Goal: Information Seeking & Learning: Compare options

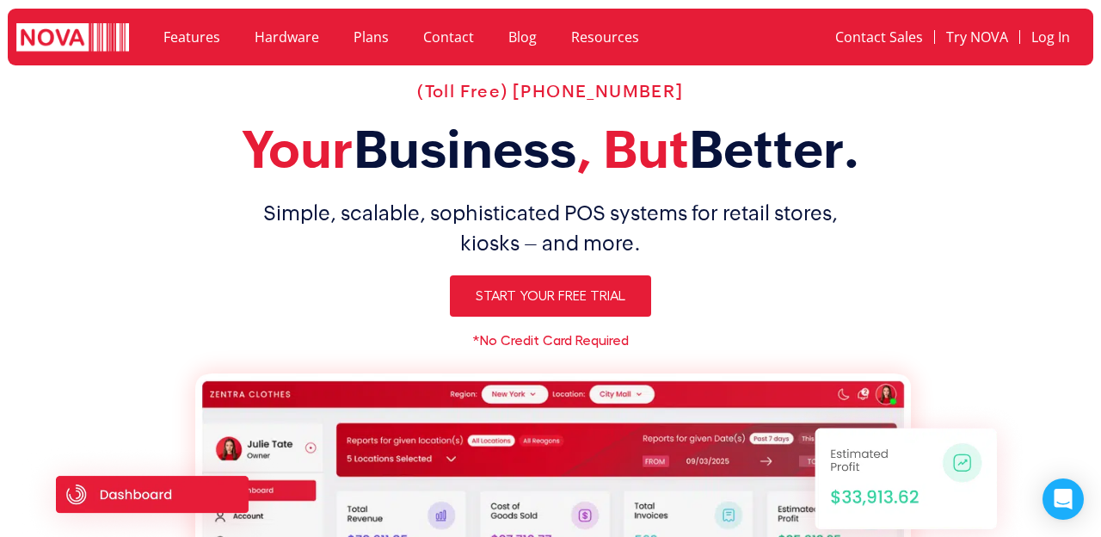
click at [284, 40] on link "Hardware" at bounding box center [286, 37] width 99 height 40
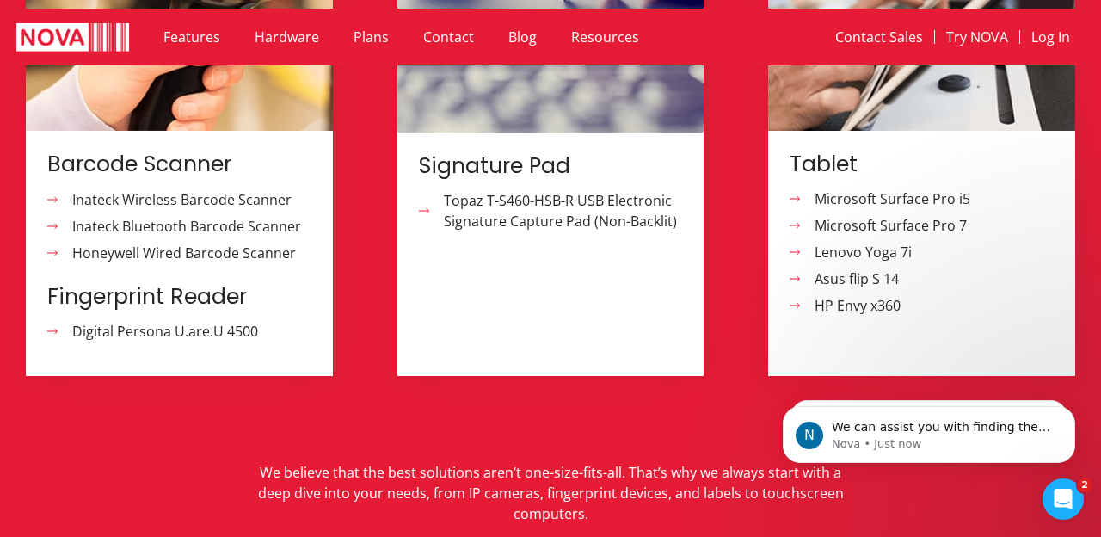
scroll to position [1842, 0]
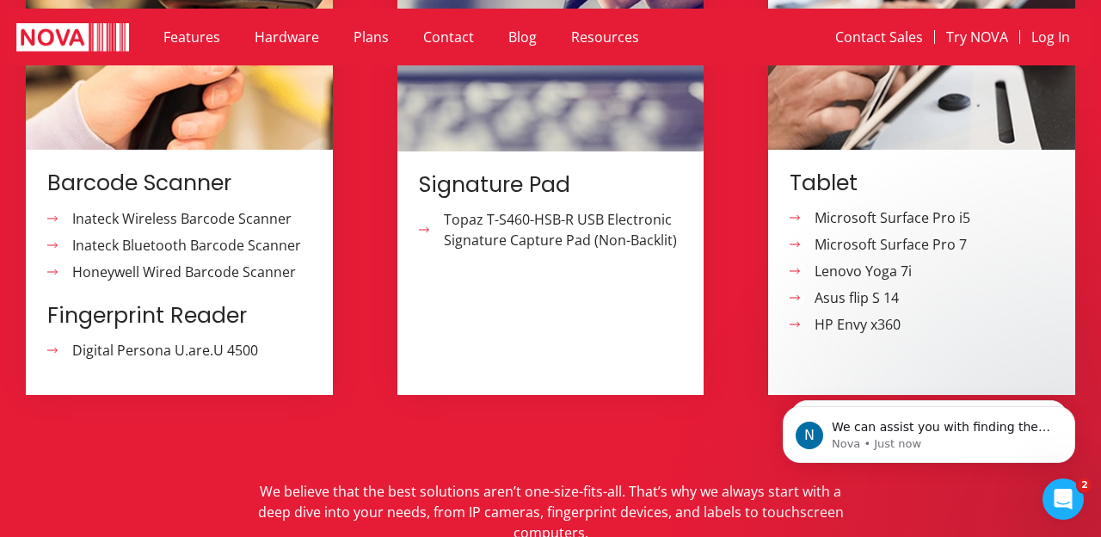
click at [855, 314] on span "HP Envy x360" at bounding box center [855, 324] width 90 height 21
click at [827, 207] on span "Microsoft Surface Pro i5" at bounding box center [890, 217] width 160 height 21
click at [847, 314] on span "HP Envy x360" at bounding box center [855, 324] width 90 height 21
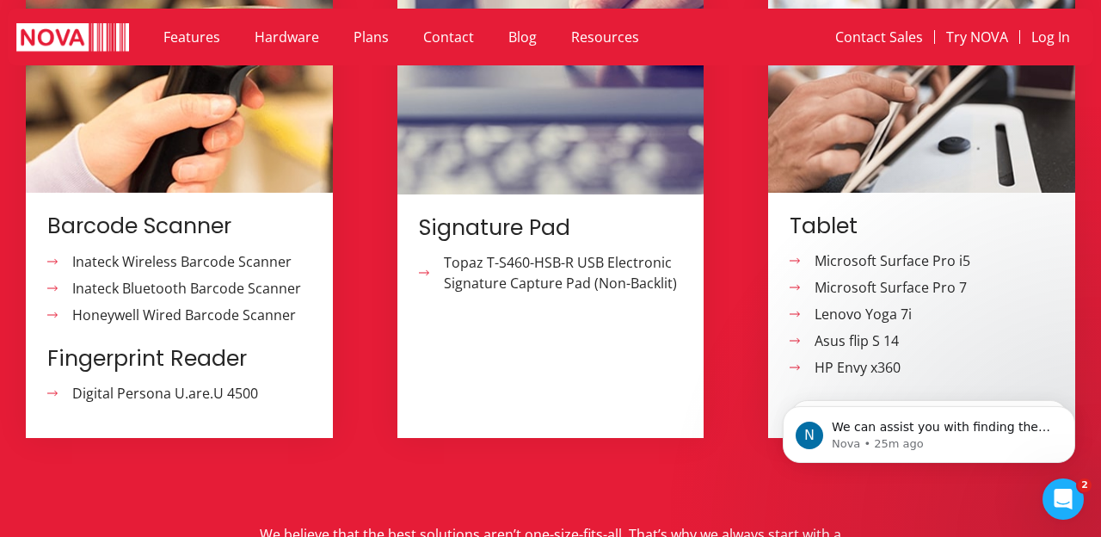
scroll to position [1806, 0]
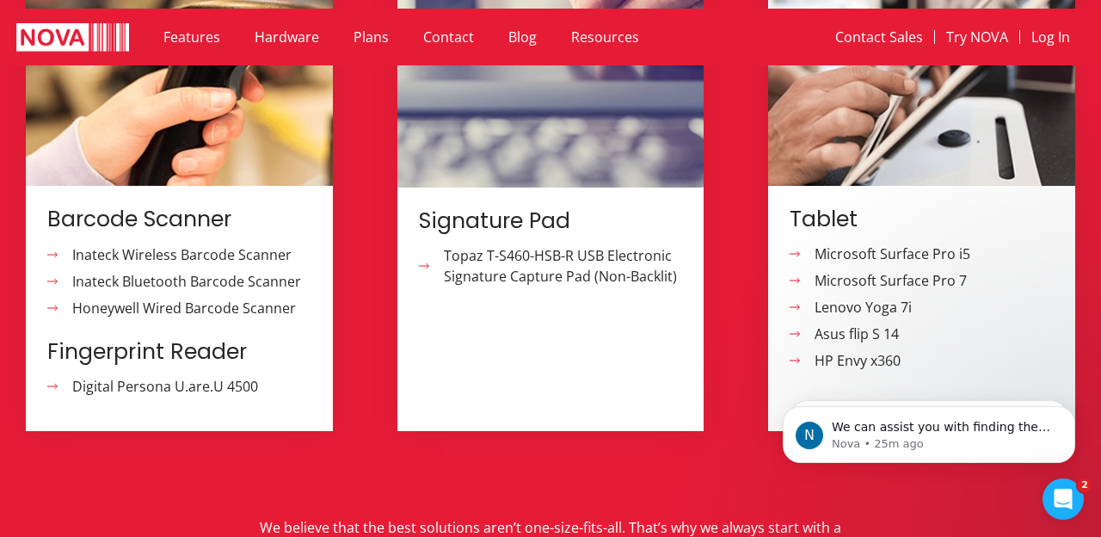
click at [847, 270] on span "Microsoft Surface Pro 7" at bounding box center [888, 280] width 157 height 21
click at [839, 297] on span "Lenovo Yoga 7i" at bounding box center [861, 307] width 102 height 21
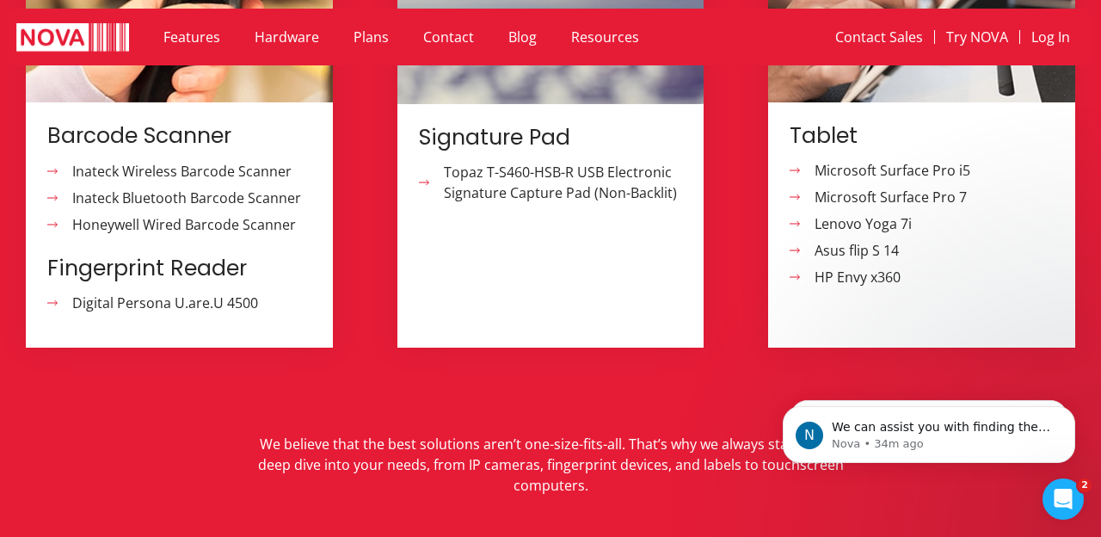
scroll to position [1892, 0]
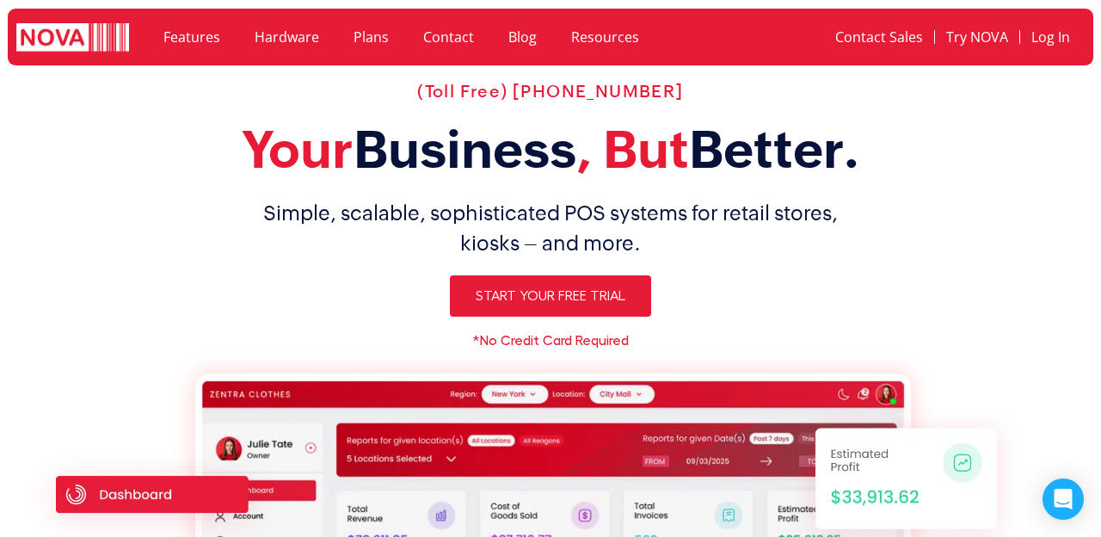
click at [298, 40] on link "Hardware" at bounding box center [286, 37] width 99 height 40
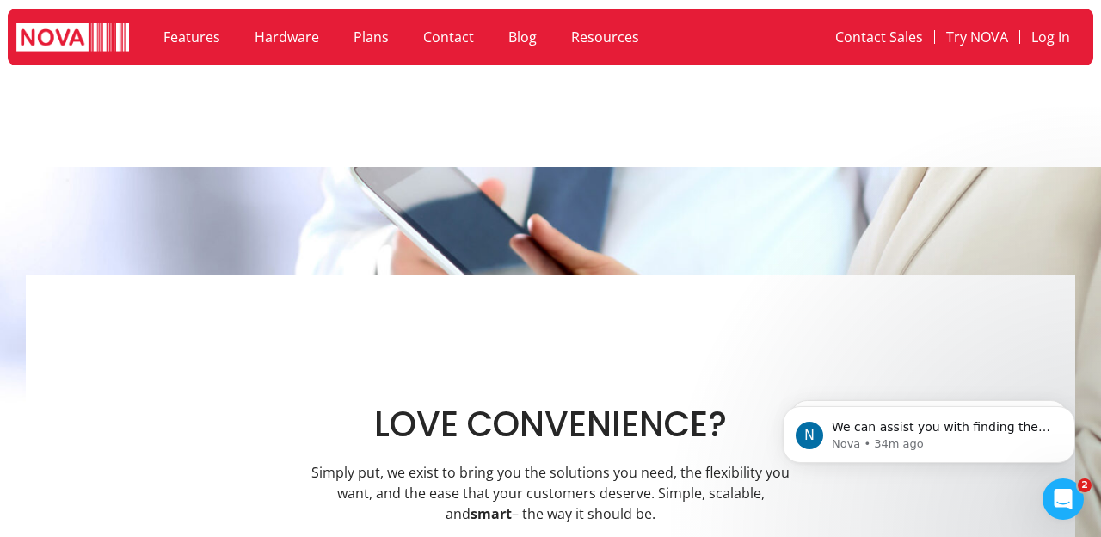
click at [293, 39] on link "Hardware" at bounding box center [286, 37] width 99 height 40
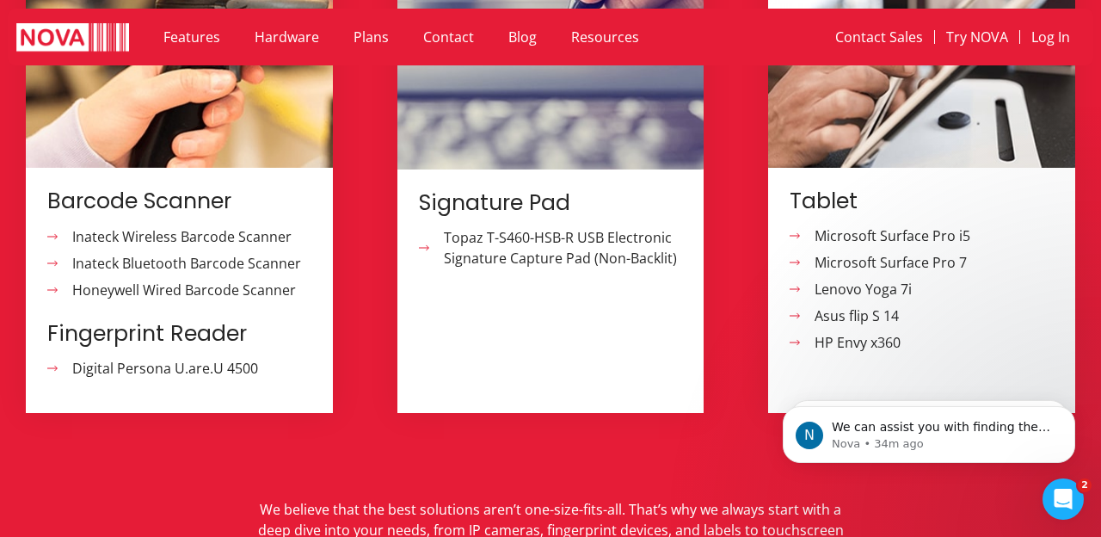
scroll to position [1840, 0]
